Goal: Find specific page/section: Find specific page/section

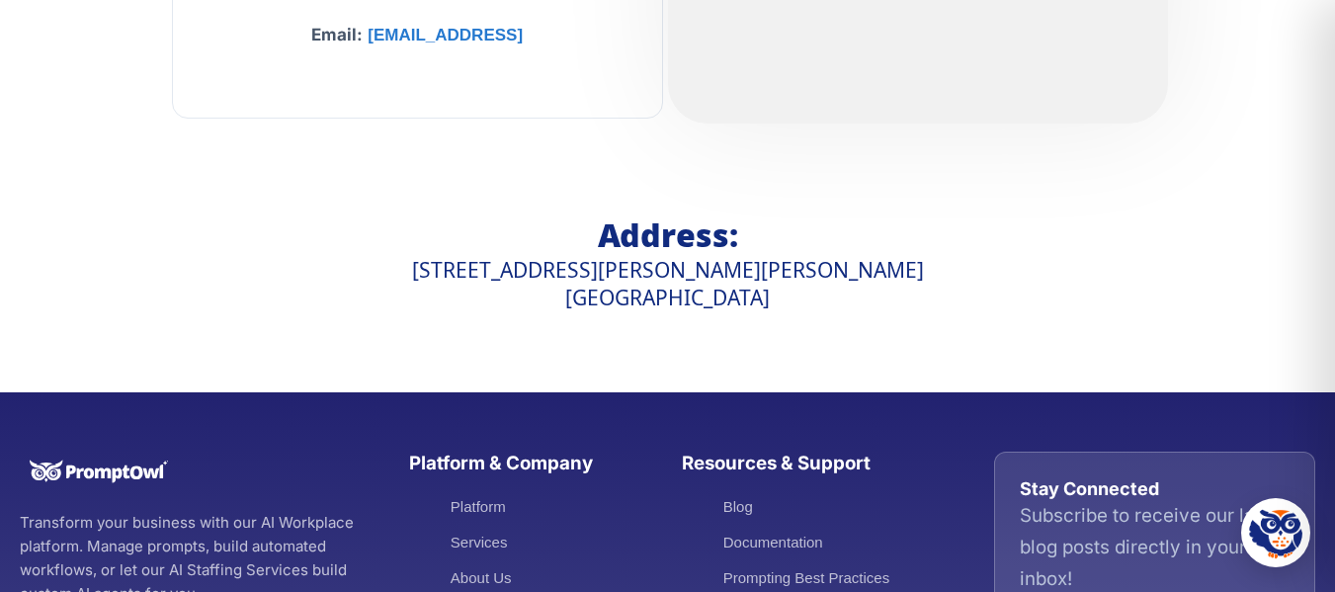
scroll to position [1454, 0]
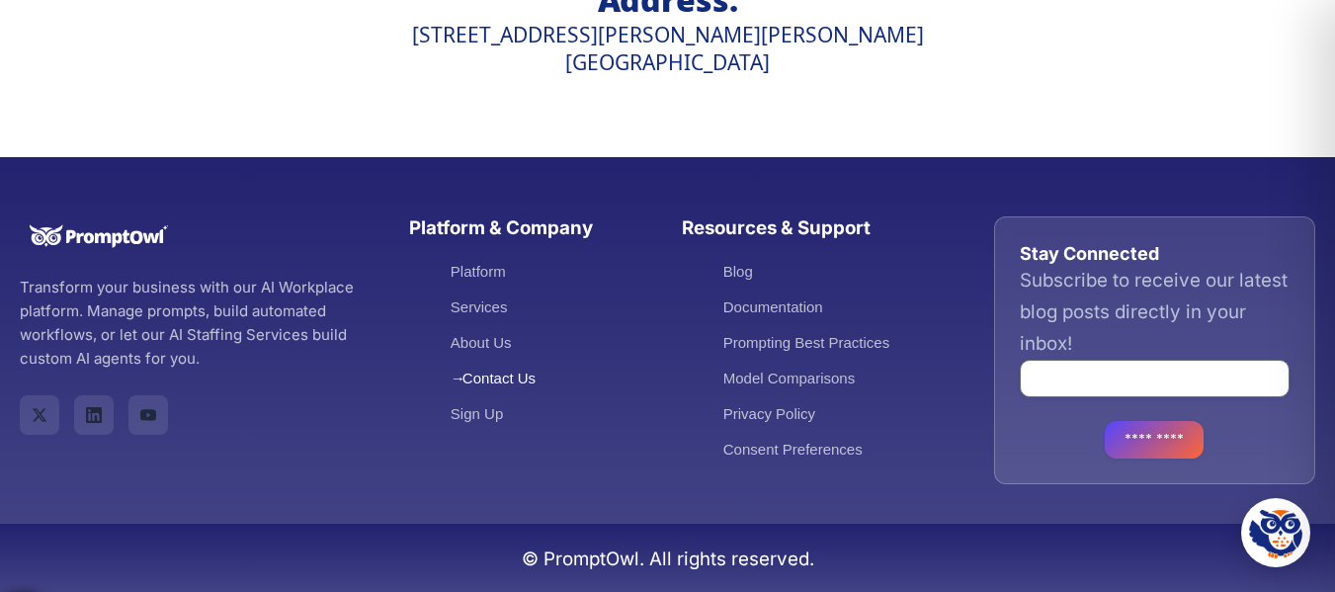
click at [512, 373] on link "Contact Us" at bounding box center [493, 378] width 85 height 17
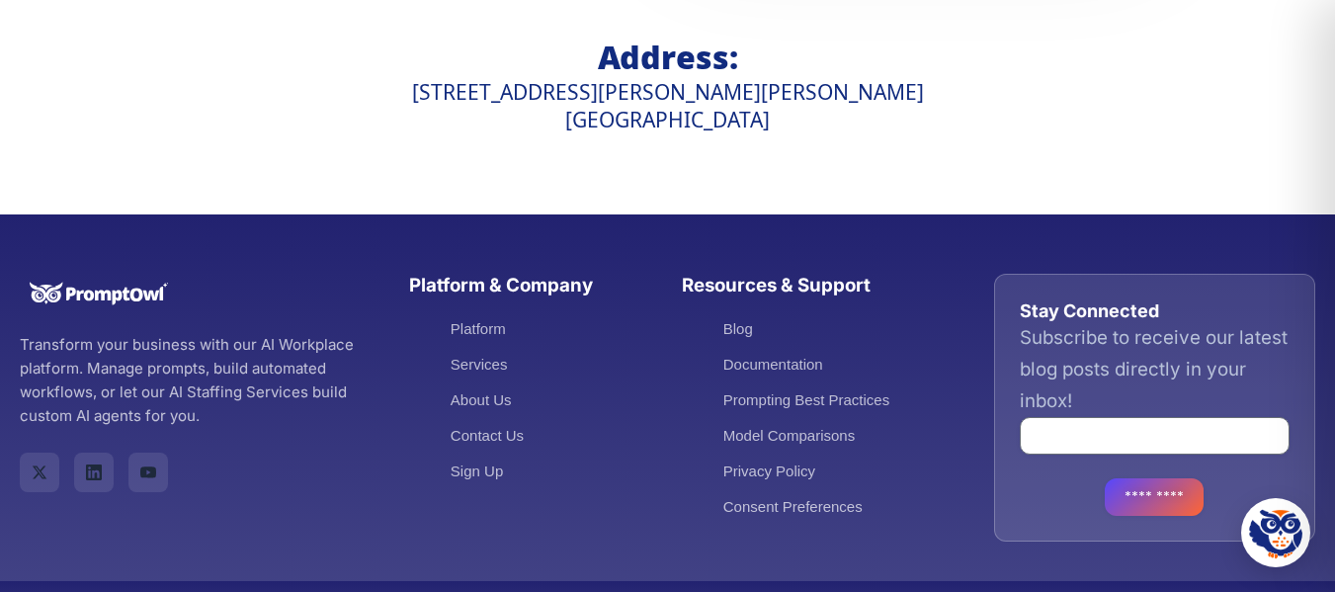
scroll to position [1454, 0]
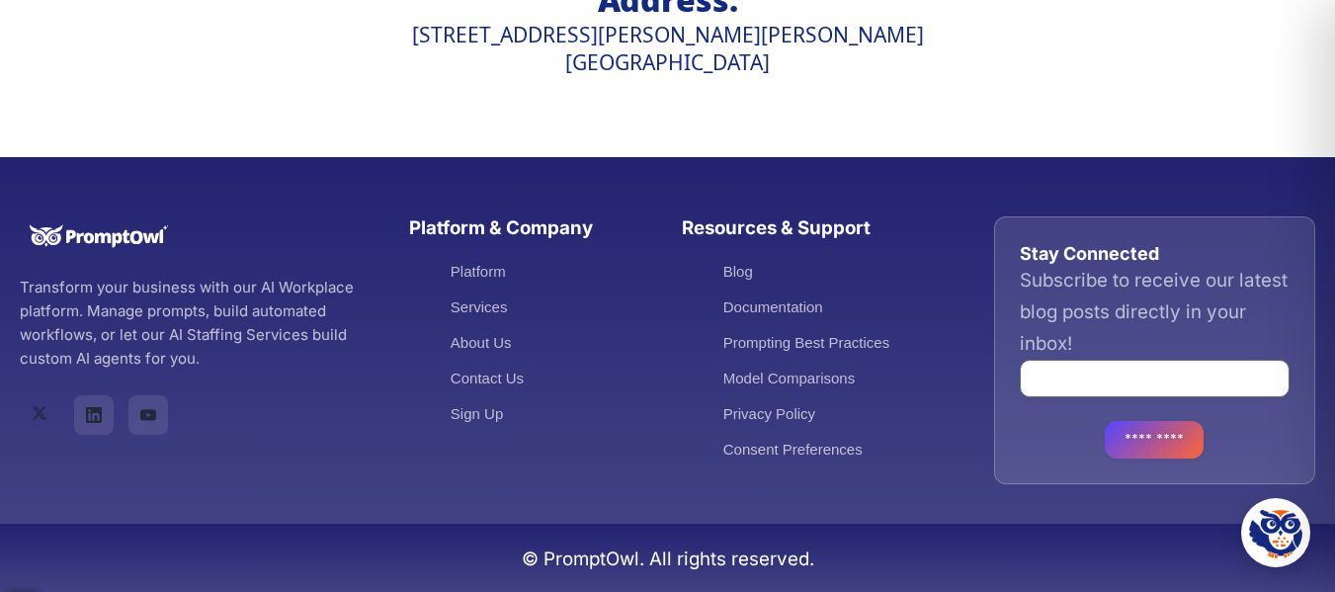
click at [39, 412] on icon "PromptOwl on X" at bounding box center [40, 413] width 16 height 16
click at [161, 422] on link "PromptOwl on YouTube" at bounding box center [148, 413] width 40 height 40
